Goal: Entertainment & Leisure: Consume media (video, audio)

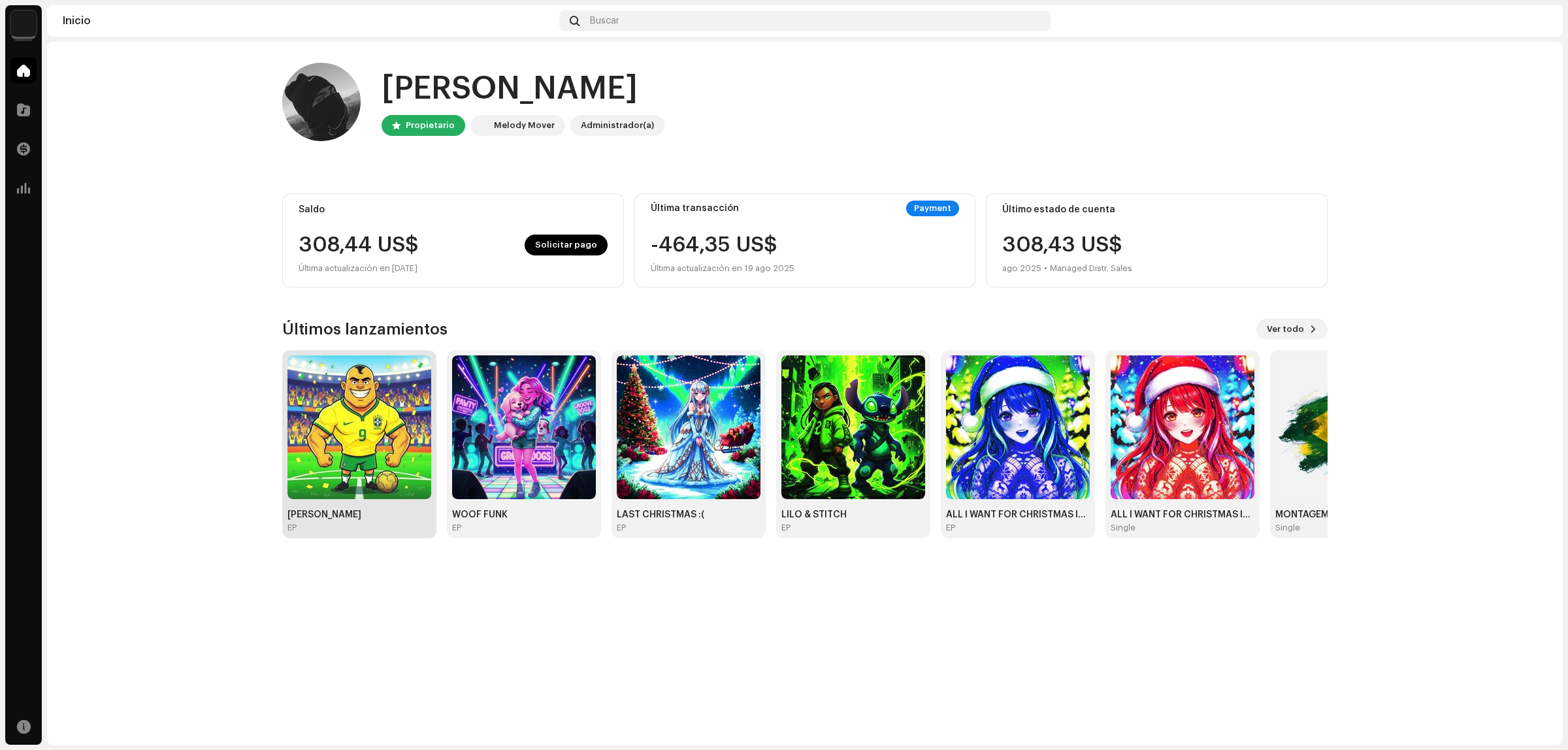
click at [331, 409] on img at bounding box center [360, 427] width 144 height 144
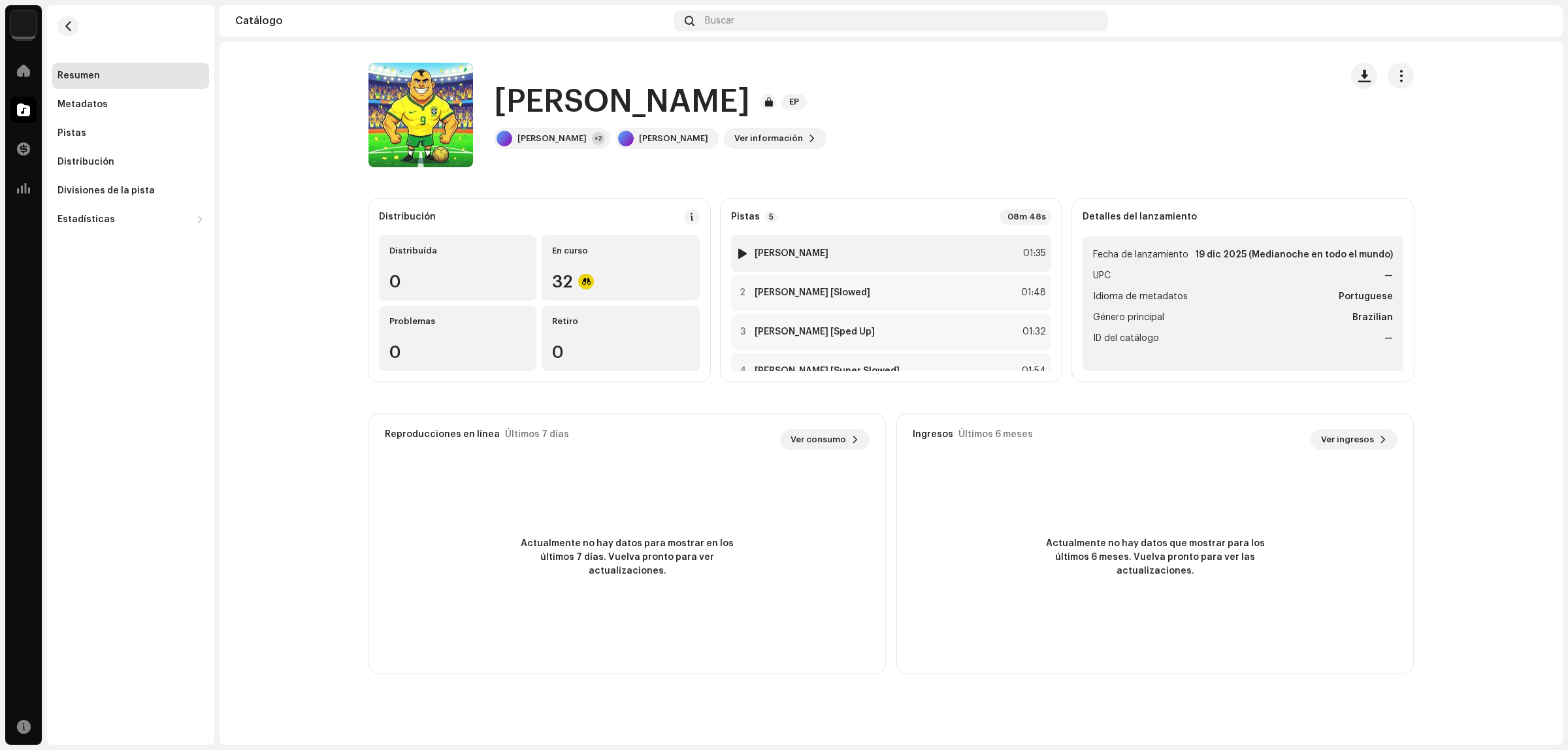
click at [740, 251] on div at bounding box center [743, 253] width 10 height 10
drag, startPoint x: 725, startPoint y: 219, endPoint x: 787, endPoint y: 216, distance: 62.1
click at [787, 216] on div "Pistas 5 08m 48s 1 [PERSON_NAME] 01:35 2 [PERSON_NAME] [Slowed] 01:48 3 [PERSON…" at bounding box center [891, 291] width 341 height 183
click at [787, 216] on div "Pistas 5 08m 48s" at bounding box center [892, 216] width 321 height 15
drag, startPoint x: 762, startPoint y: 217, endPoint x: 734, endPoint y: 217, distance: 28.0
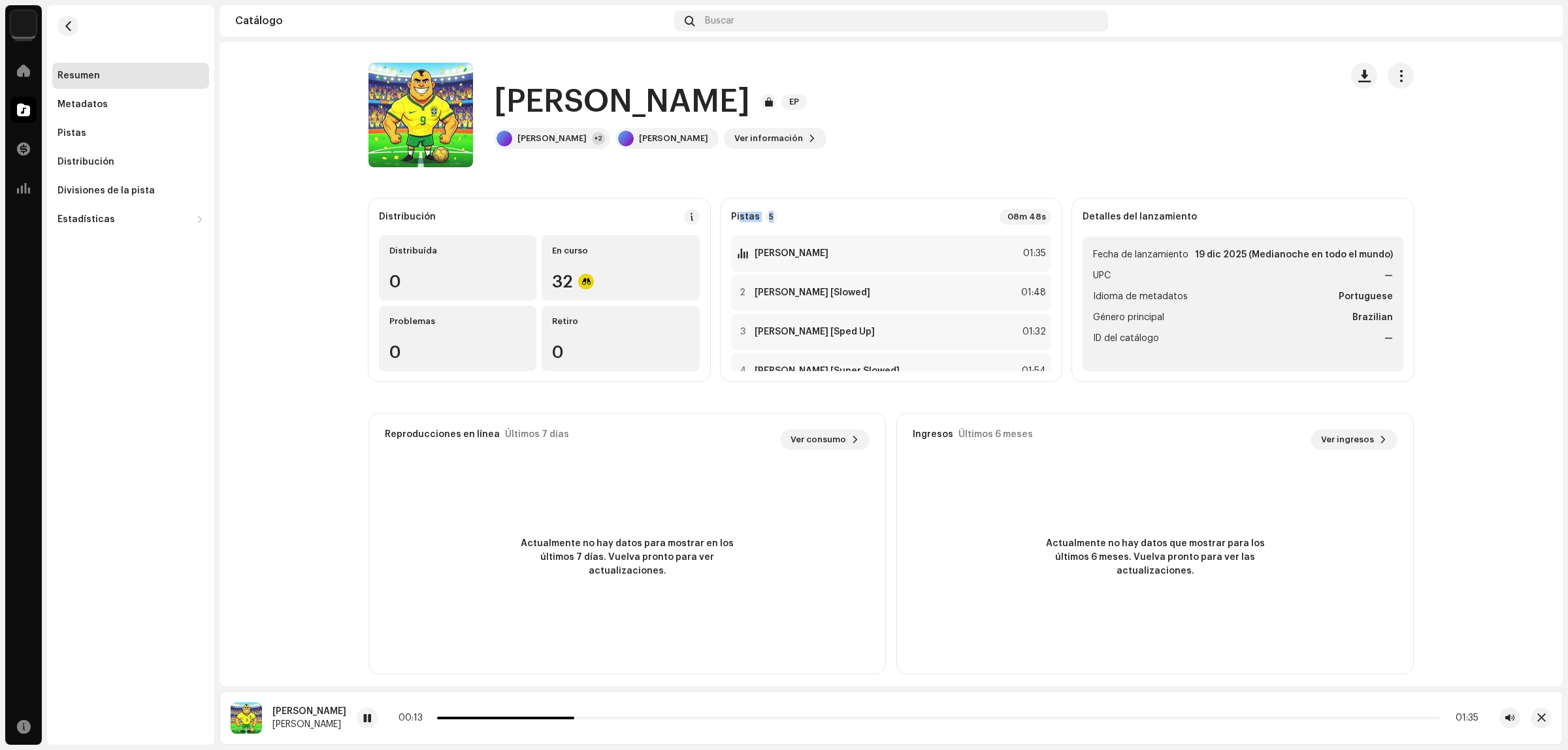
click at [736, 217] on div "Pistas 5 08m 48s" at bounding box center [892, 216] width 321 height 15
click at [732, 217] on strong "Pistas" at bounding box center [745, 216] width 29 height 10
drag, startPoint x: 724, startPoint y: 222, endPoint x: 769, endPoint y: 216, distance: 45.4
click at [768, 216] on div "Pistas 5 08m 48s 1 [PERSON_NAME] 01:35 2 [PERSON_NAME] [Slowed] 01:48 3 [PERSON…" at bounding box center [891, 291] width 341 height 183
click at [772, 216] on div "Pistas 5 08m 48s" at bounding box center [892, 216] width 321 height 15
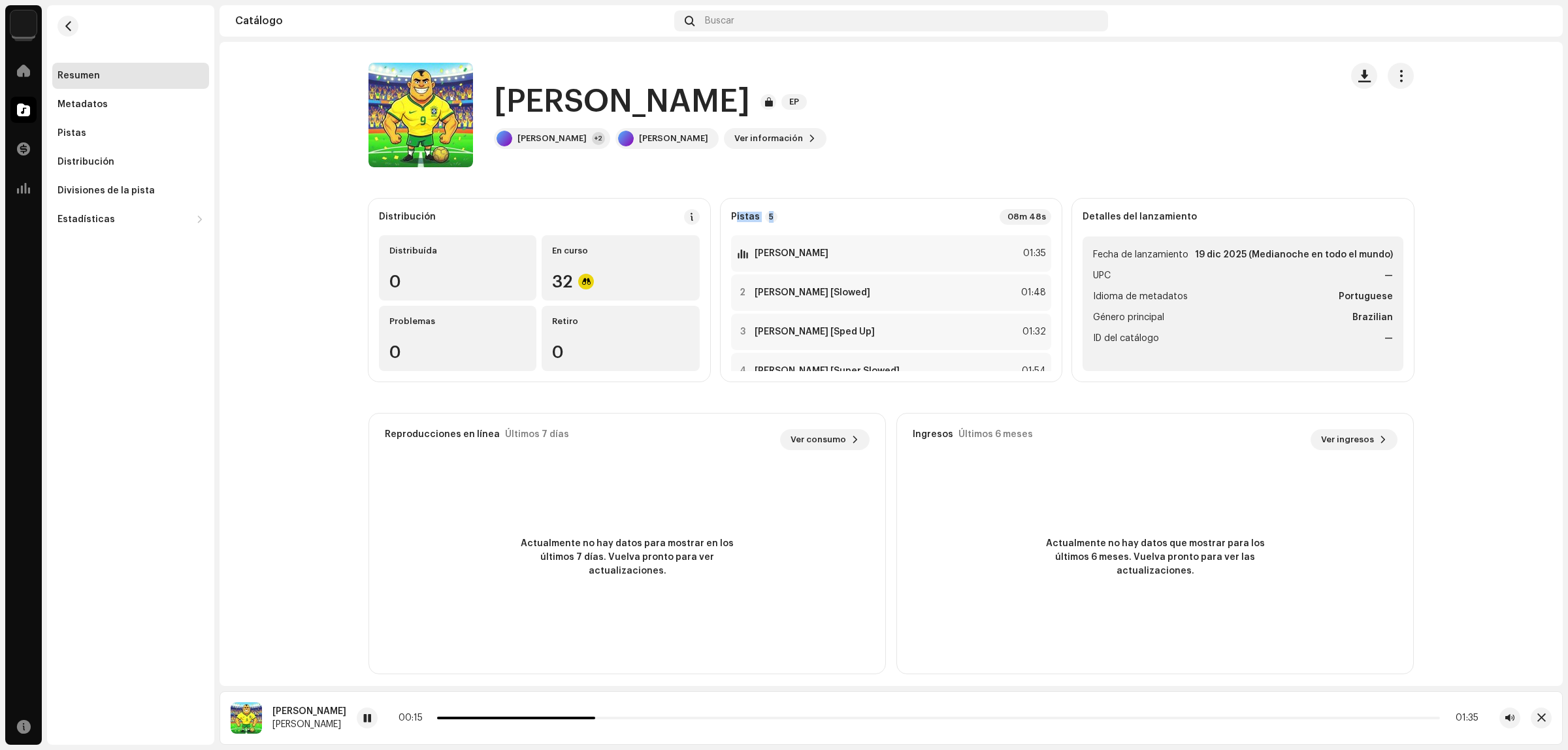
drag, startPoint x: 780, startPoint y: 221, endPoint x: 732, endPoint y: 218, distance: 48.1
click at [733, 218] on div "Pistas 5 08m 48s" at bounding box center [892, 216] width 321 height 15
click at [732, 218] on strong "Pistas" at bounding box center [745, 216] width 29 height 10
drag, startPoint x: 726, startPoint y: 220, endPoint x: 792, endPoint y: 219, distance: 66.0
click at [792, 219] on div "Pistas 5 08m 48s 1 [PERSON_NAME] 01:35 2 [PERSON_NAME] [Slowed] 01:48 3 [PERSON…" at bounding box center [891, 291] width 341 height 183
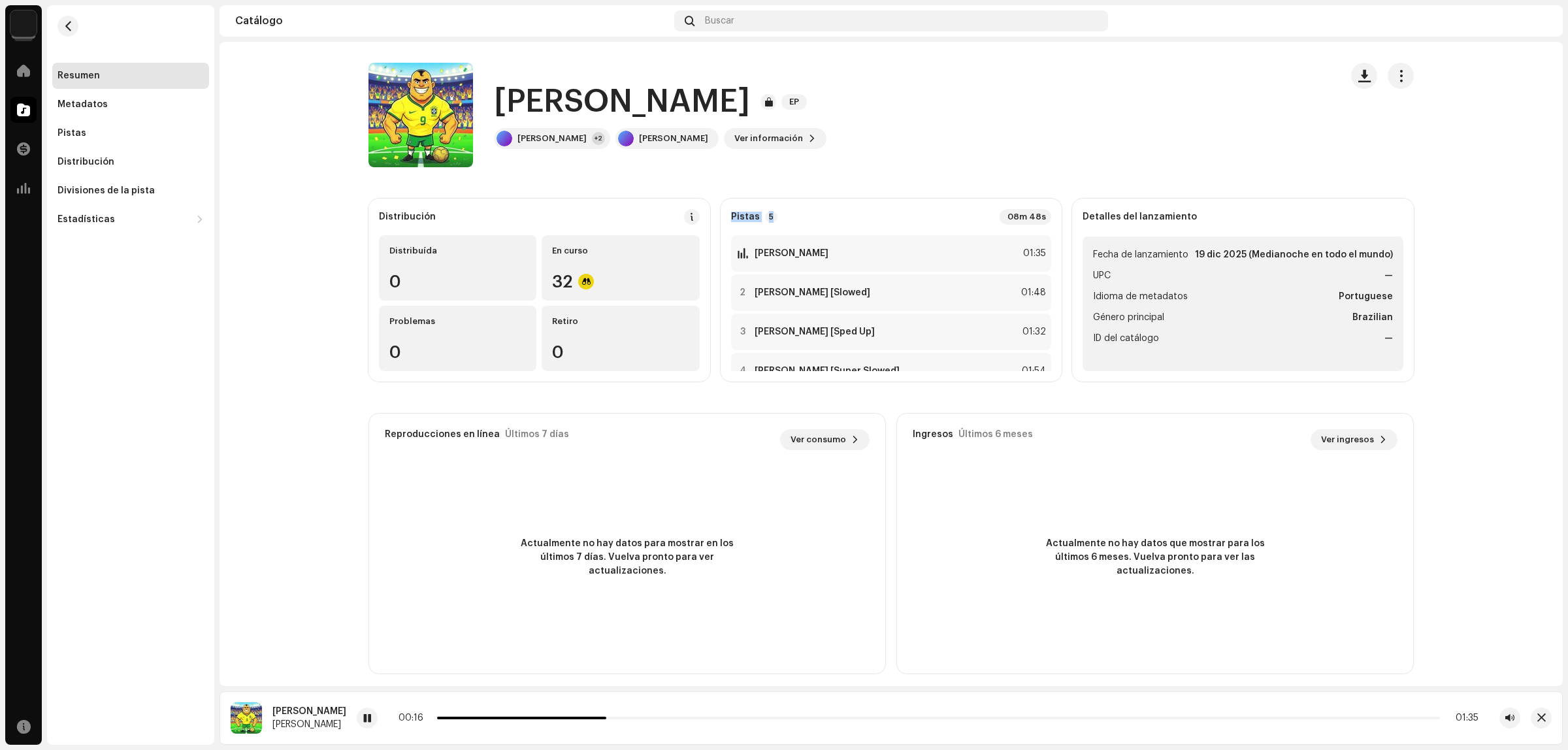
click at [792, 219] on div "Pistas 5 08m 48s" at bounding box center [892, 216] width 321 height 15
drag, startPoint x: 792, startPoint y: 219, endPoint x: 733, endPoint y: 219, distance: 59.0
click at [733, 219] on div "Pistas 5 08m 48s" at bounding box center [892, 216] width 321 height 15
click at [733, 219] on strong "Pistas" at bounding box center [745, 216] width 29 height 10
drag, startPoint x: 726, startPoint y: 223, endPoint x: 776, endPoint y: 222, distance: 50.0
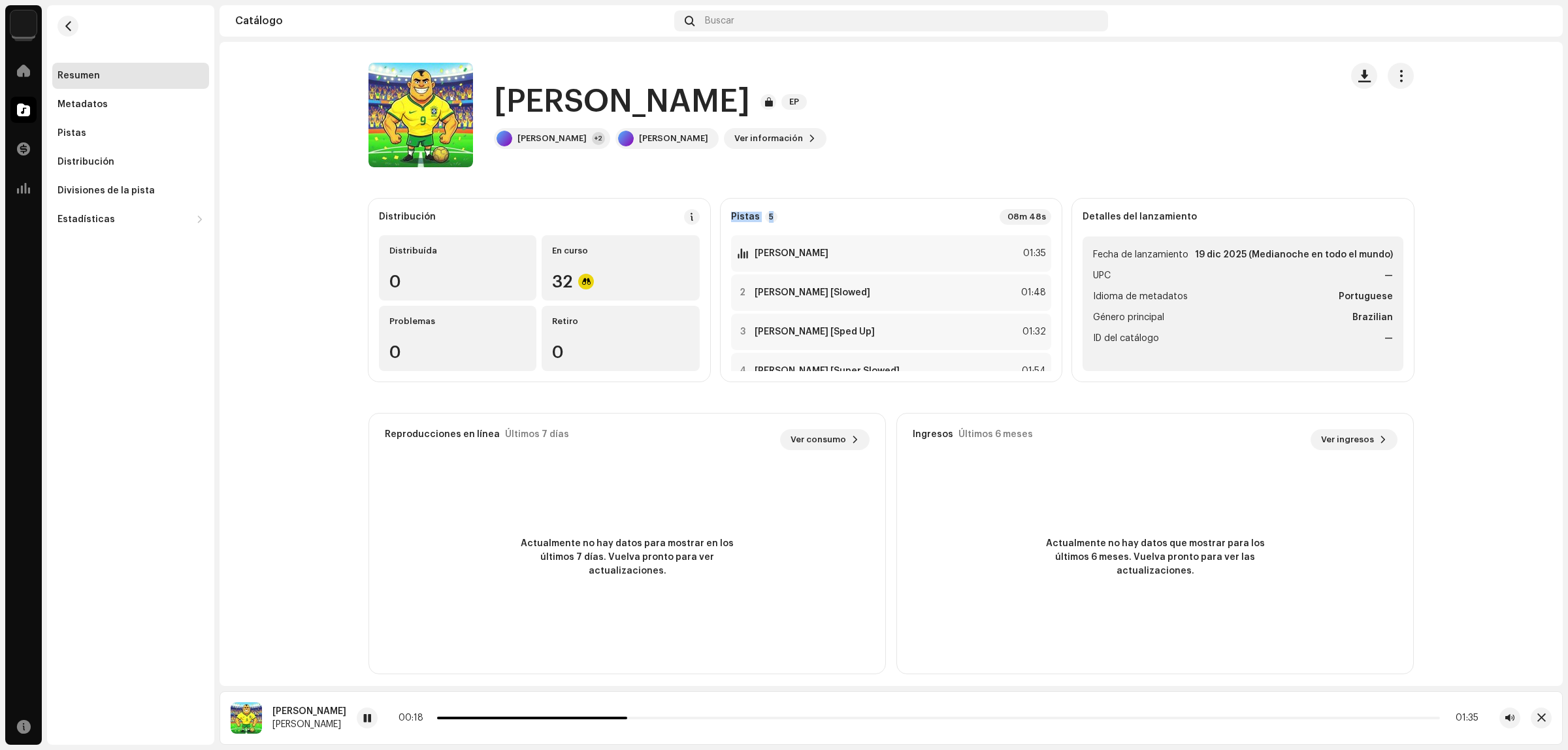
click at [776, 222] on div "Pistas 5 08m 48s 1 [PERSON_NAME] 01:35 2 [PERSON_NAME] [Slowed] 01:48 3 [PERSON…" at bounding box center [891, 291] width 341 height 183
click at [776, 222] on div "Pistas 5 08m 48s" at bounding box center [892, 216] width 321 height 15
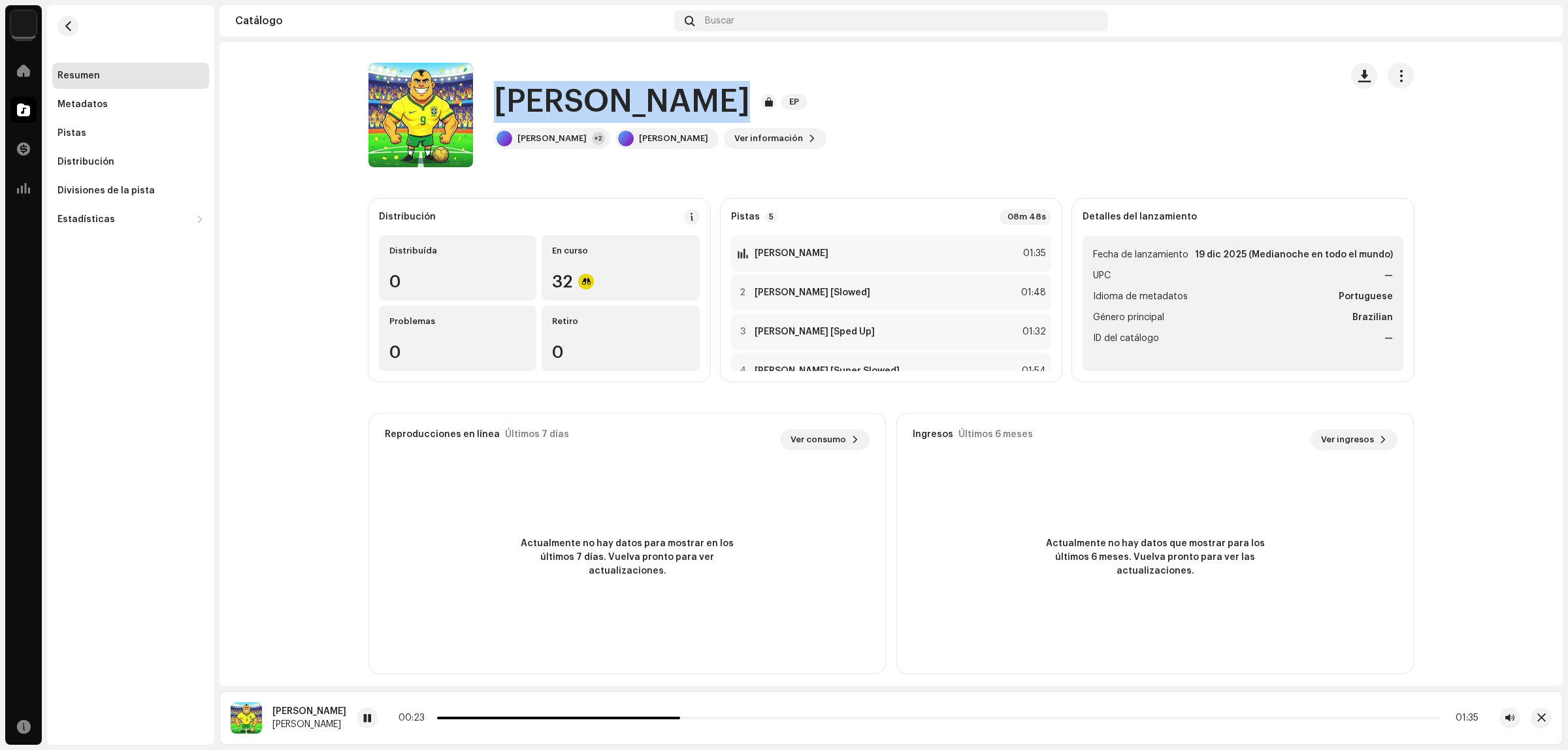
drag, startPoint x: 494, startPoint y: 111, endPoint x: 940, endPoint y: 96, distance: 446.3
click at [827, 96] on div "[PERSON_NAME] EP" at bounding box center [660, 102] width 332 height 42
click at [812, 94] on div "EP" at bounding box center [786, 102] width 52 height 15
drag, startPoint x: 883, startPoint y: 106, endPoint x: 713, endPoint y: 106, distance: 170.0
click at [727, 106] on h1 "[PERSON_NAME]" at bounding box center [622, 102] width 256 height 42
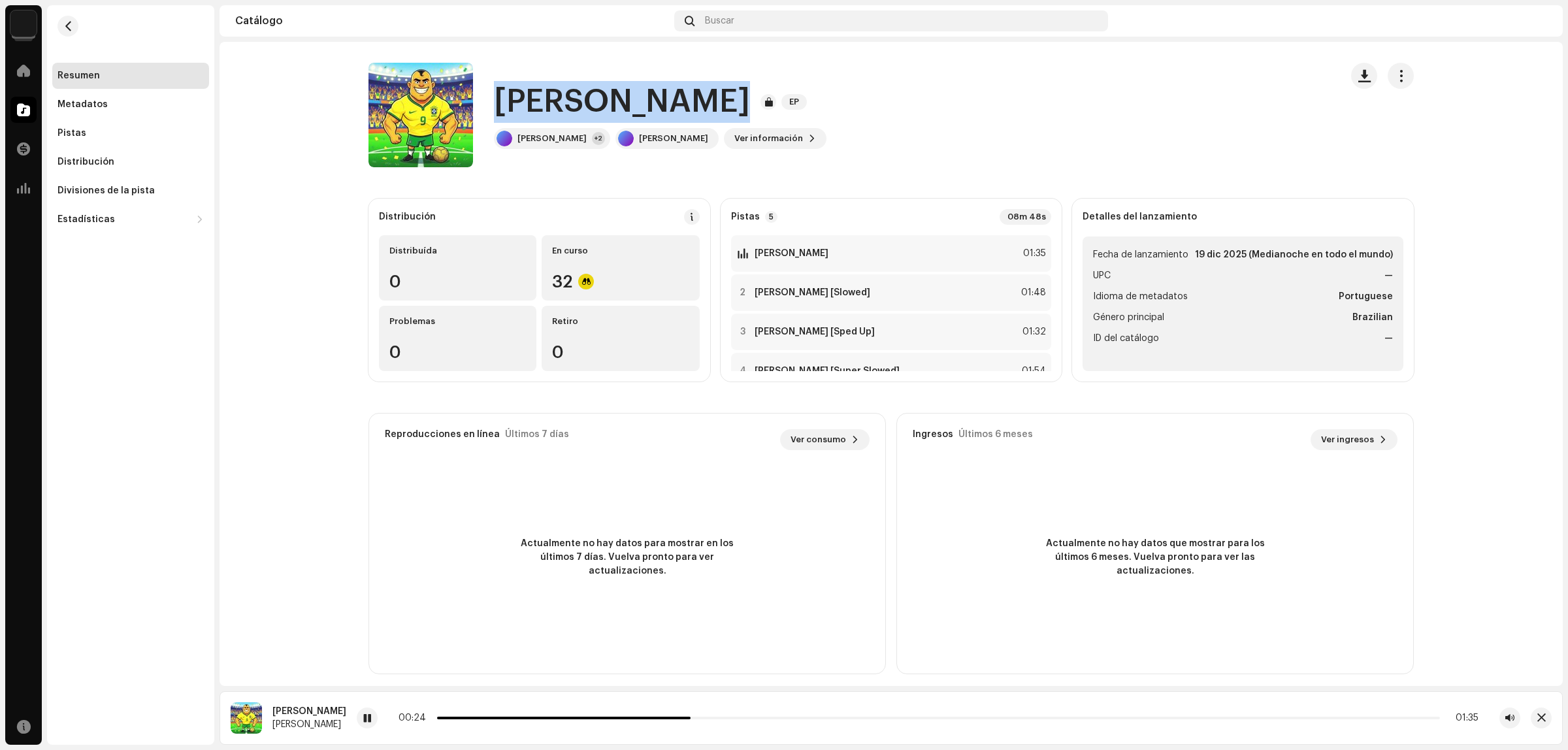
drag, startPoint x: 713, startPoint y: 106, endPoint x: 531, endPoint y: 115, distance: 182.2
click at [713, 106] on h1 "[PERSON_NAME]" at bounding box center [622, 102] width 256 height 42
drag, startPoint x: 495, startPoint y: 115, endPoint x: 880, endPoint y: 96, distance: 385.5
click at [750, 96] on h1 "[PERSON_NAME]" at bounding box center [622, 102] width 256 height 42
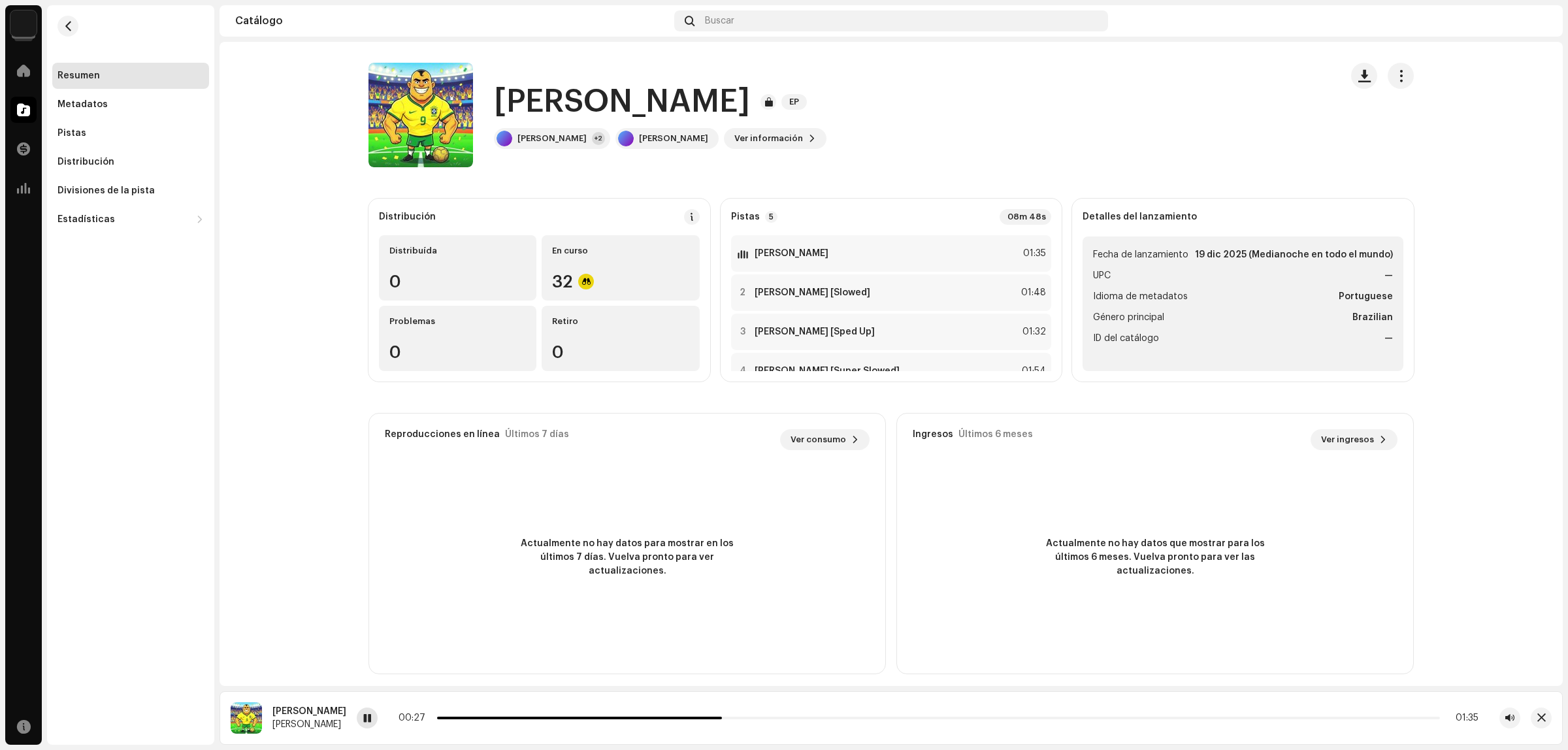
click at [371, 723] on span at bounding box center [367, 719] width 8 height 10
